Goal: Task Accomplishment & Management: Use online tool/utility

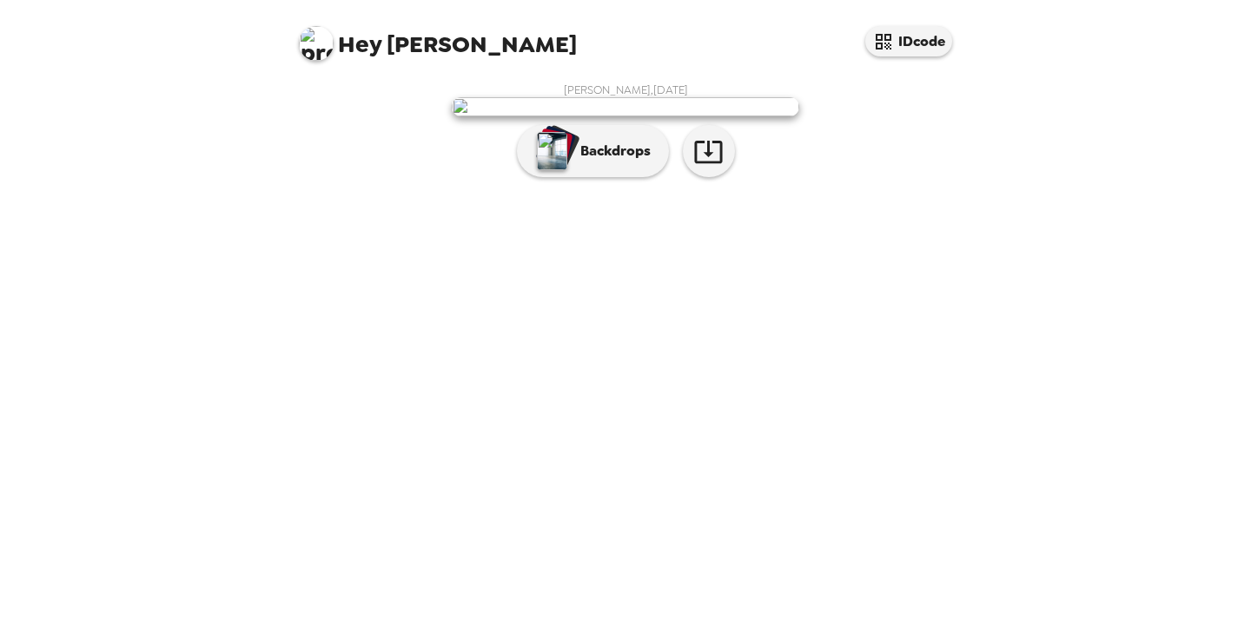
click at [606, 177] on button "Backdrops" at bounding box center [593, 151] width 152 height 52
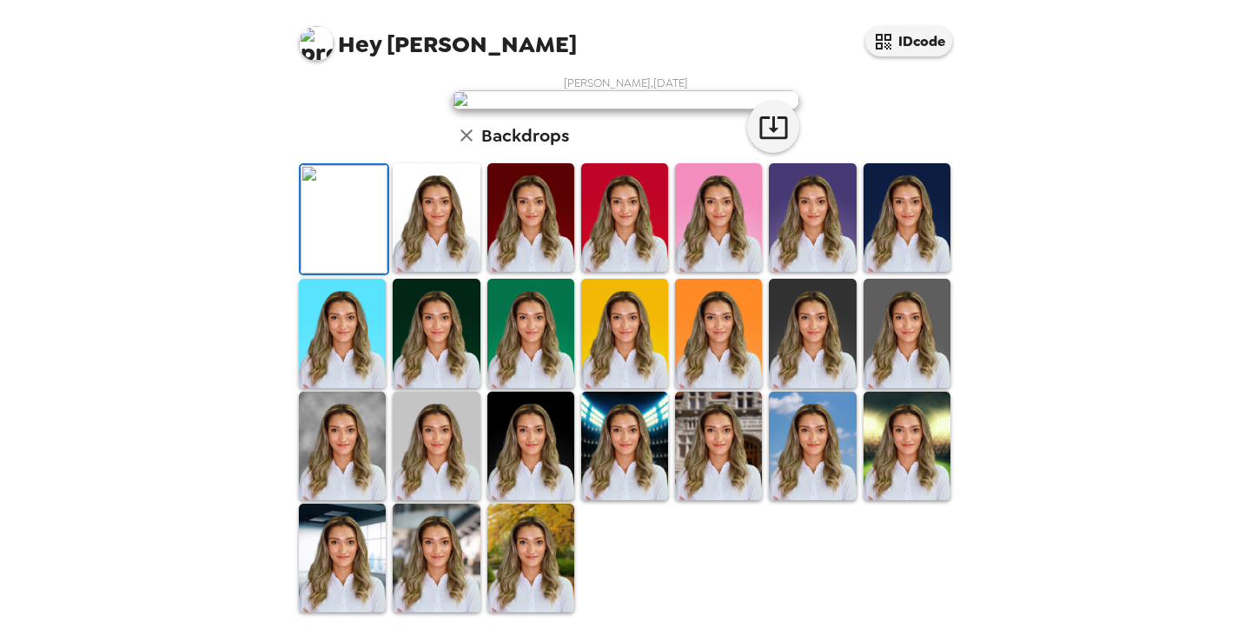
scroll to position [278, 0]
click at [829, 387] on img at bounding box center [812, 333] width 87 height 109
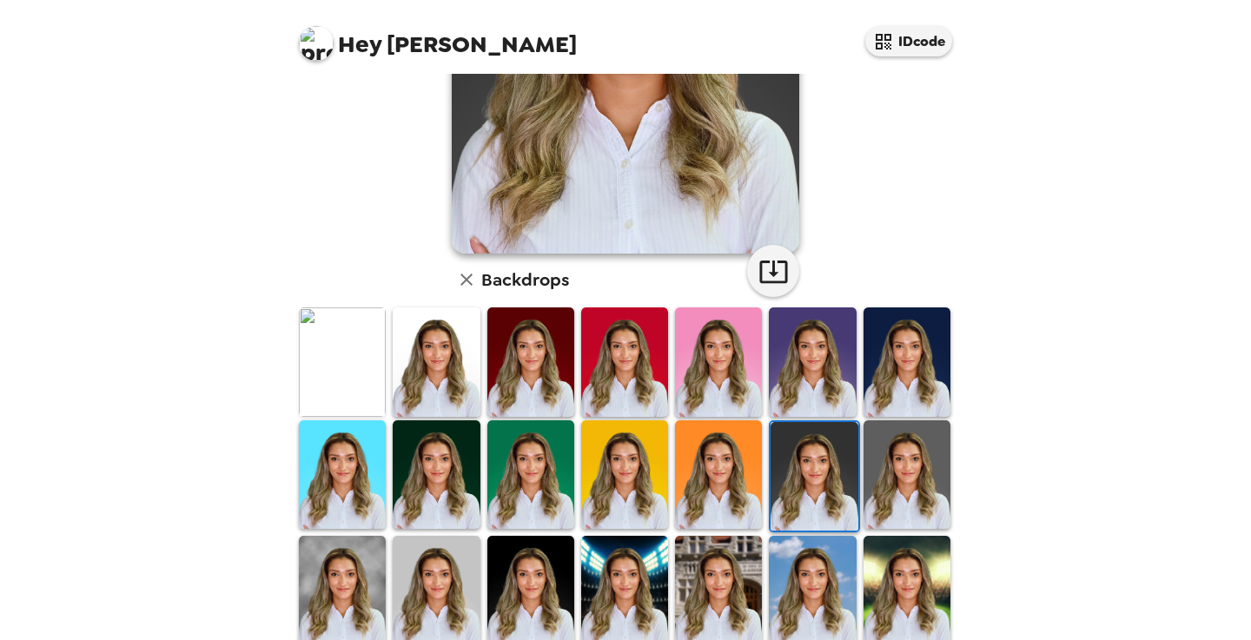
click at [1063, 261] on div "Hey Leilani A. IDcode Leilani A. Carr , 09-18-2025 Backdrops" at bounding box center [625, 320] width 1251 height 640
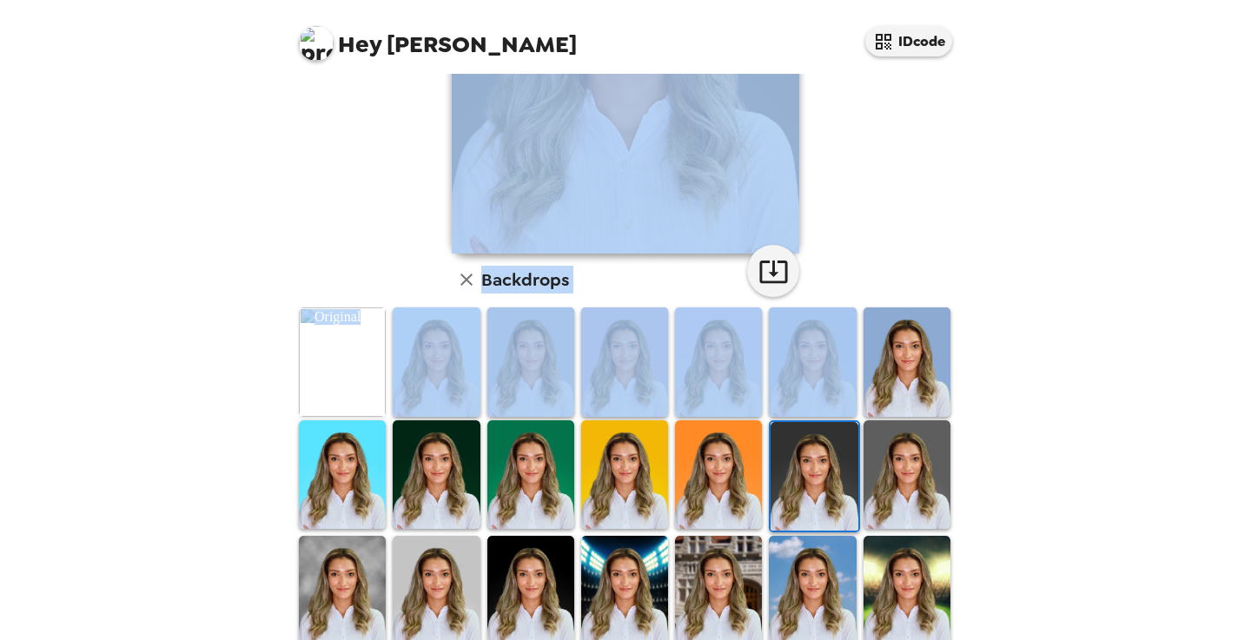
drag, startPoint x: 1071, startPoint y: 162, endPoint x: 1063, endPoint y: -96, distance: 258.2
click at [1063, 0] on html "Hey Leilani A. IDcode Leilani A. Carr , 09-18-2025 Backdrops" at bounding box center [625, 320] width 1251 height 640
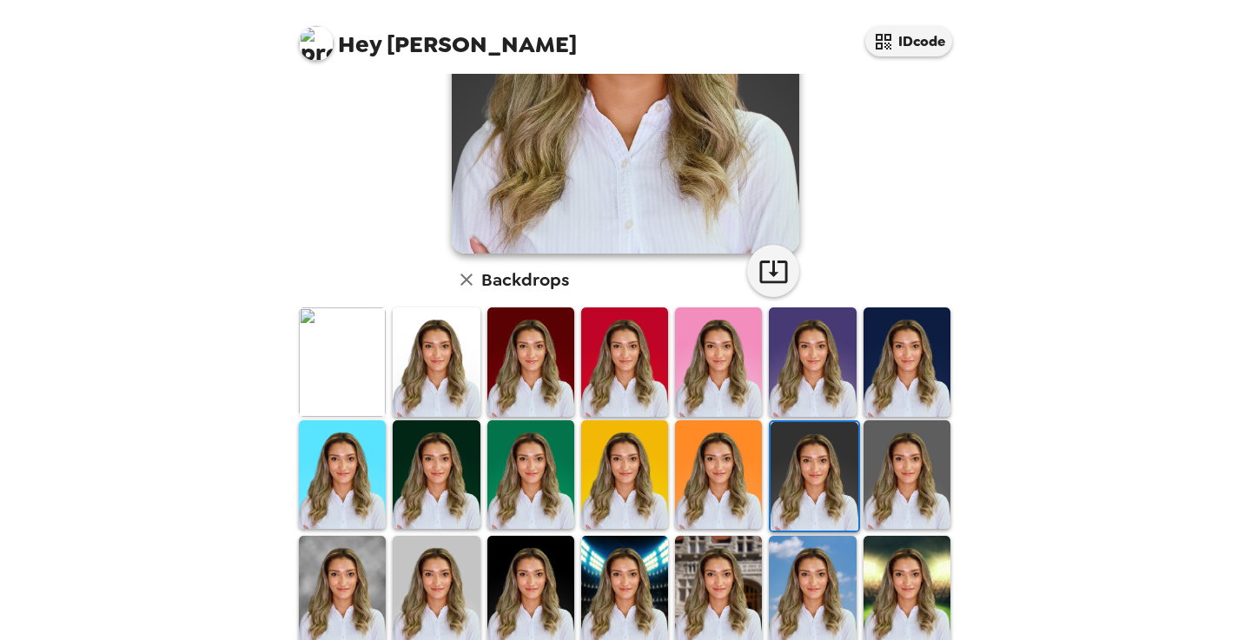
click at [934, 211] on div "Leilani A. Carr , 09-18-2025 Backdrops" at bounding box center [625, 282] width 660 height 955
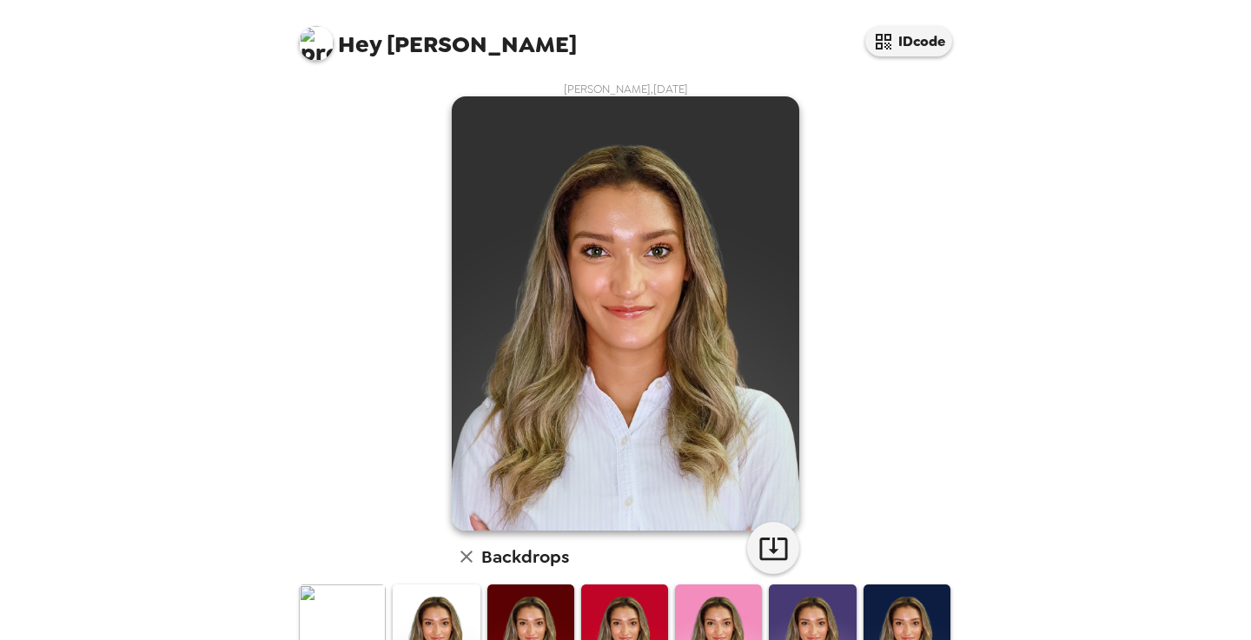
scroll to position [0, 0]
click at [1057, 360] on div "Hey Leilani A. IDcode Leilani A. Carr , 09-18-2025 Backdrops" at bounding box center [625, 320] width 1251 height 640
click at [941, 468] on div "Leilani A. Carr , 09-18-2025 Backdrops" at bounding box center [625, 560] width 660 height 955
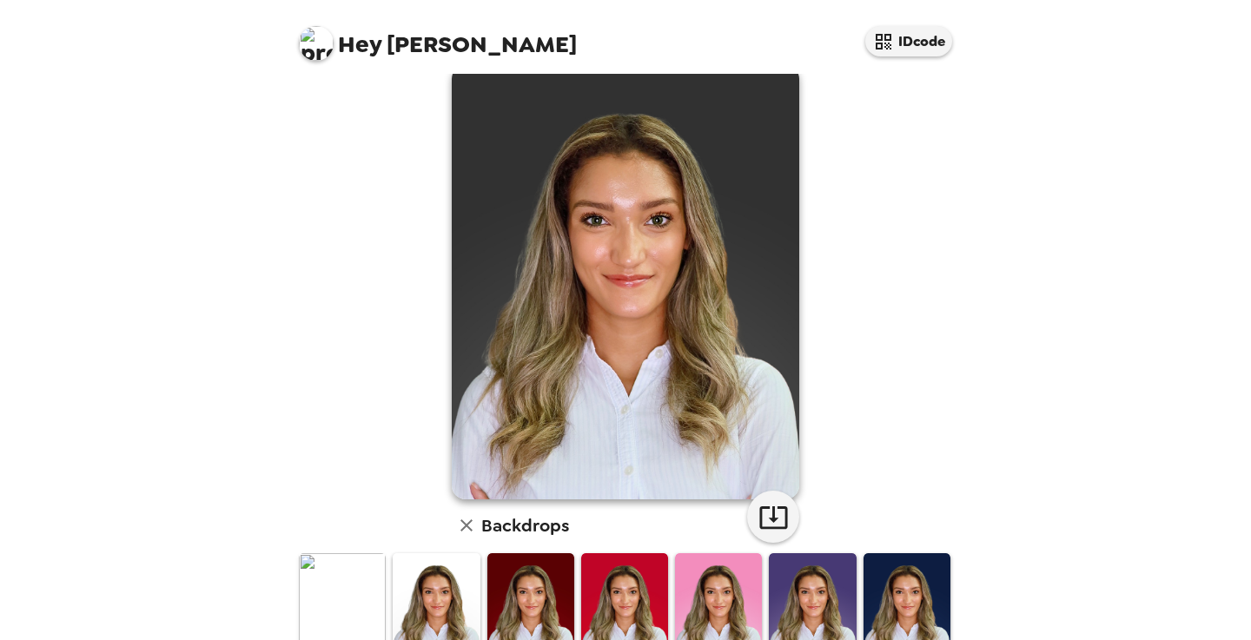
scroll to position [6, 0]
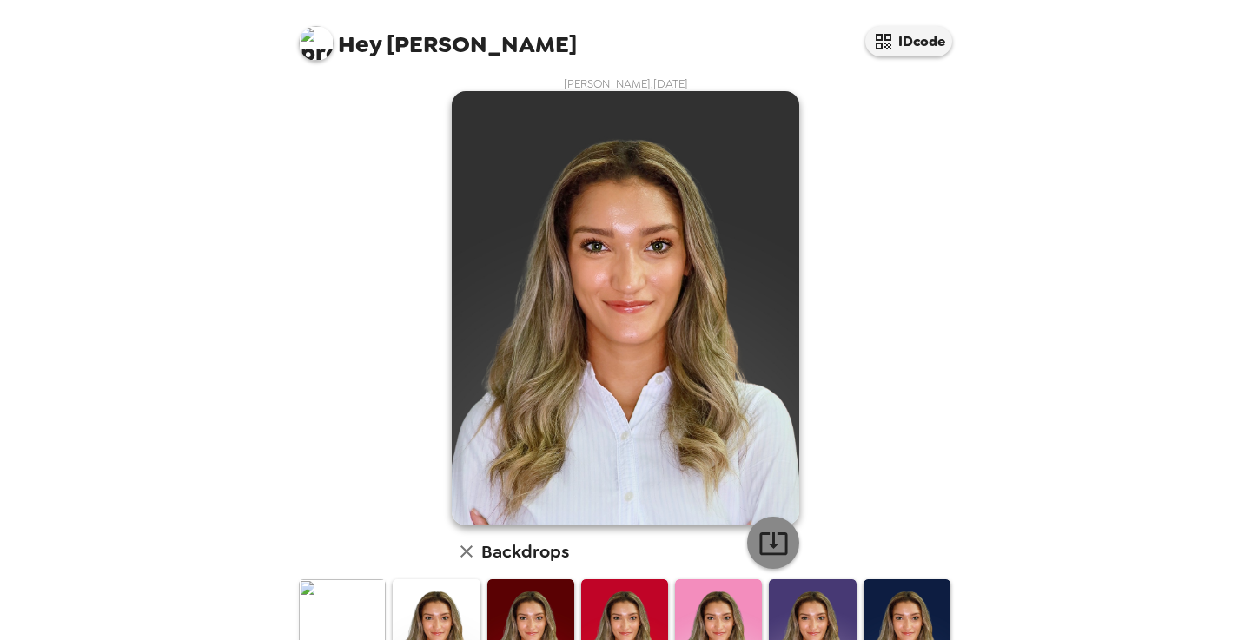
click at [777, 546] on icon "button" at bounding box center [773, 543] width 30 height 30
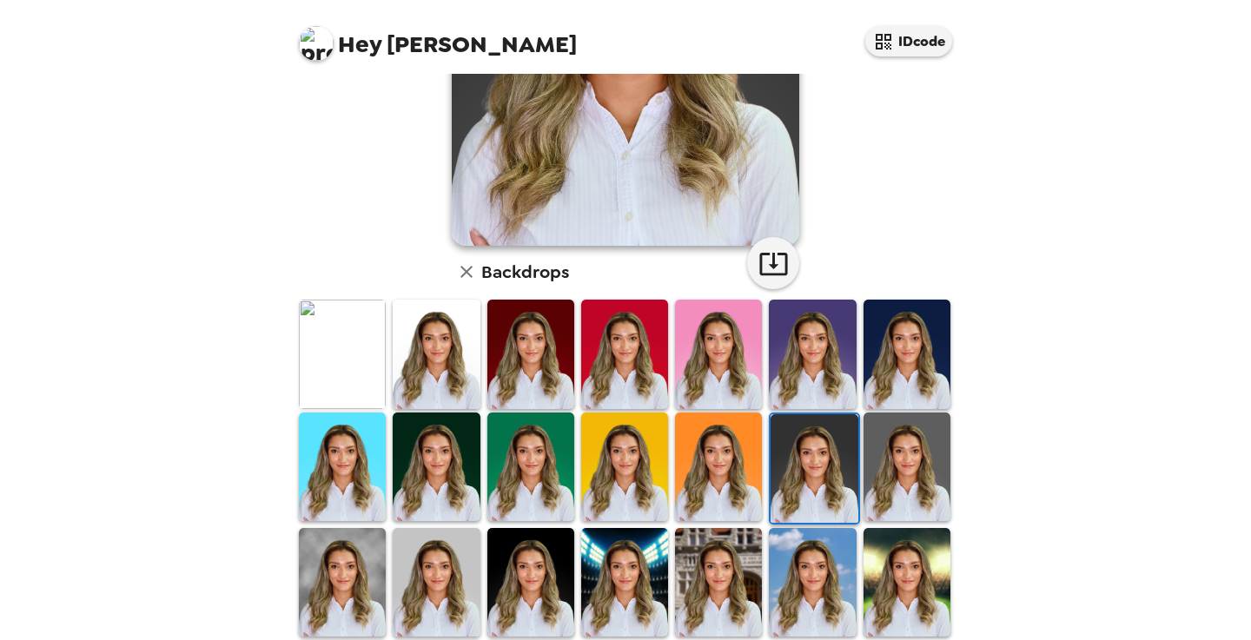
scroll to position [319, 0]
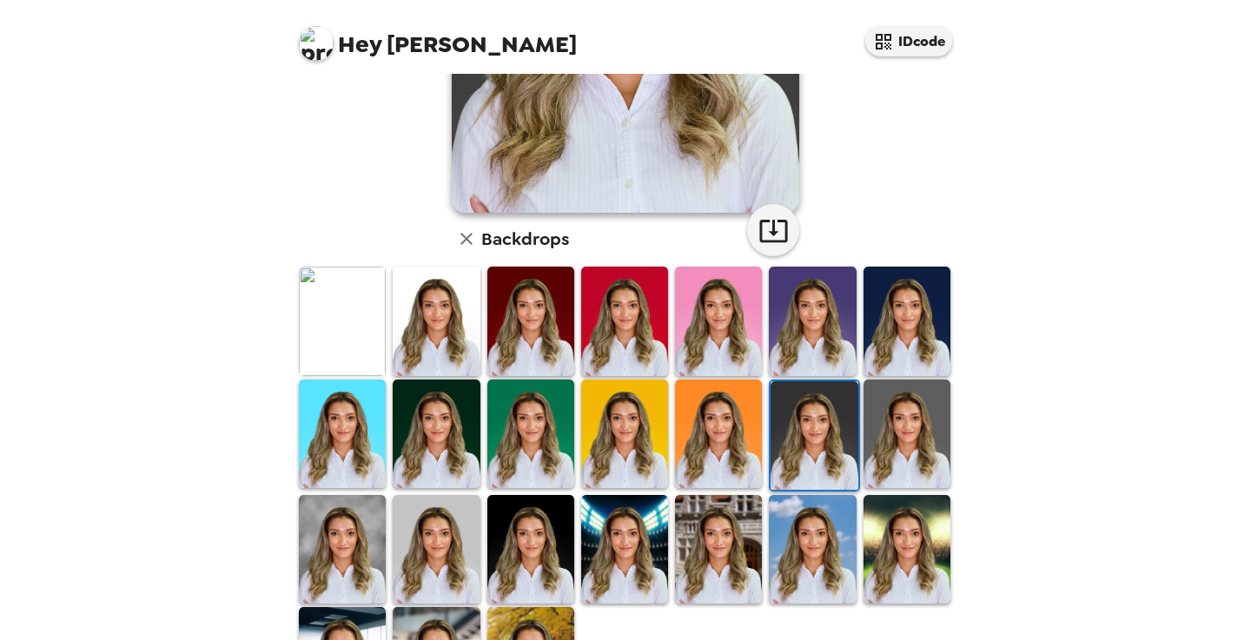
click at [352, 321] on img at bounding box center [342, 321] width 87 height 109
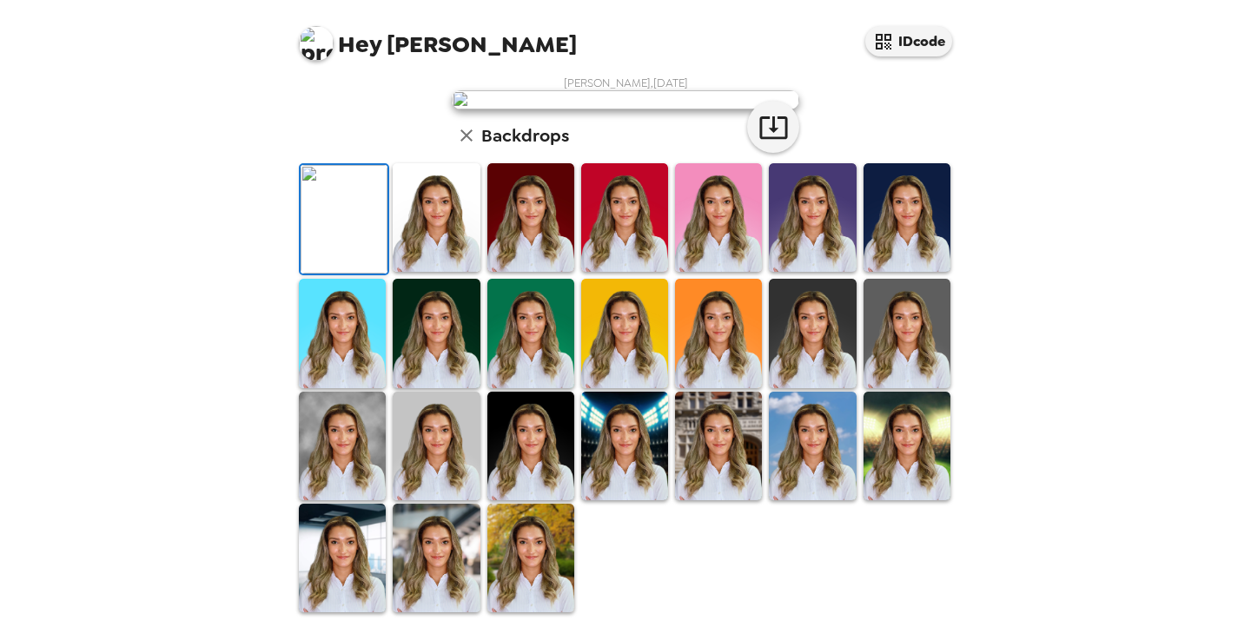
click at [1233, 292] on div "Hey Leilani A. IDcode Leilani A. Carr , 09-18-2025 Backdrops" at bounding box center [625, 320] width 1251 height 640
click at [1109, 329] on div "Hey Leilani A. IDcode Leilani A. Carr , 09-18-2025 Backdrops" at bounding box center [625, 320] width 1251 height 640
click at [889, 179] on div "Leilani A. Carr , 09-18-2025 Backdrops" at bounding box center [625, 345] width 660 height 539
